Goal: Information Seeking & Learning: Understand process/instructions

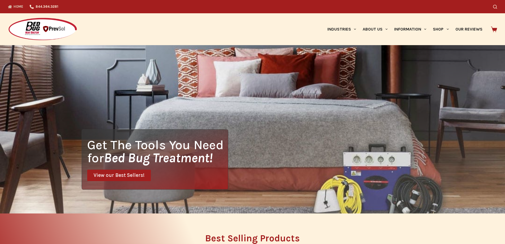
click at [497, 30] on icon at bounding box center [494, 29] width 6 height 6
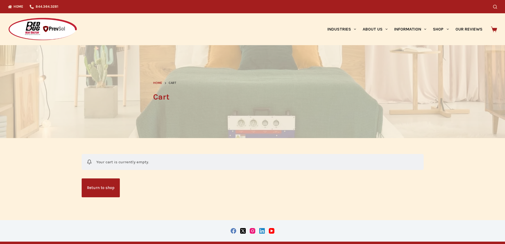
scroll to position [103, 0]
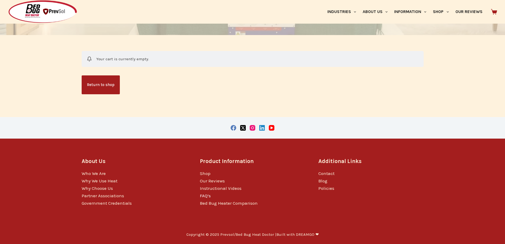
click at [203, 196] on link "FAQ’s" at bounding box center [205, 195] width 11 height 5
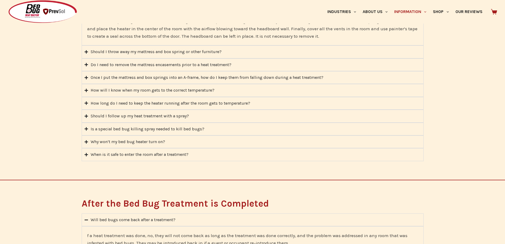
scroll to position [1033, 0]
